Goal: Task Accomplishment & Management: Manage account settings

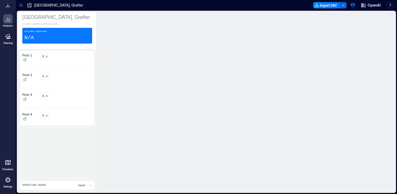
click at [9, 180] on icon at bounding box center [8, 180] width 6 height 6
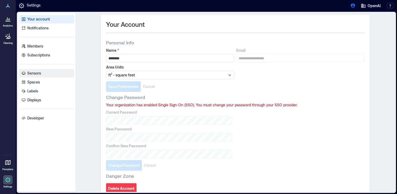
click at [38, 75] on p "Sensors" at bounding box center [34, 73] width 14 height 5
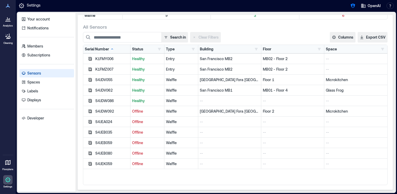
scroll to position [60, 0]
drag, startPoint x: 116, startPoint y: 111, endPoint x: 94, endPoint y: 110, distance: 22.1
click at [94, 110] on div "S4JDW092" at bounding box center [106, 111] width 47 height 11
copy div "S4JDW092"
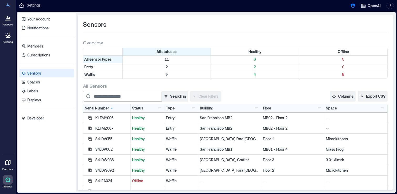
scroll to position [60, 0]
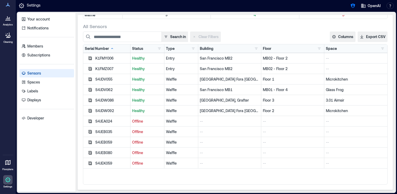
click at [7, 18] on icon at bounding box center [8, 18] width 6 height 6
